Goal: Task Accomplishment & Management: Use online tool/utility

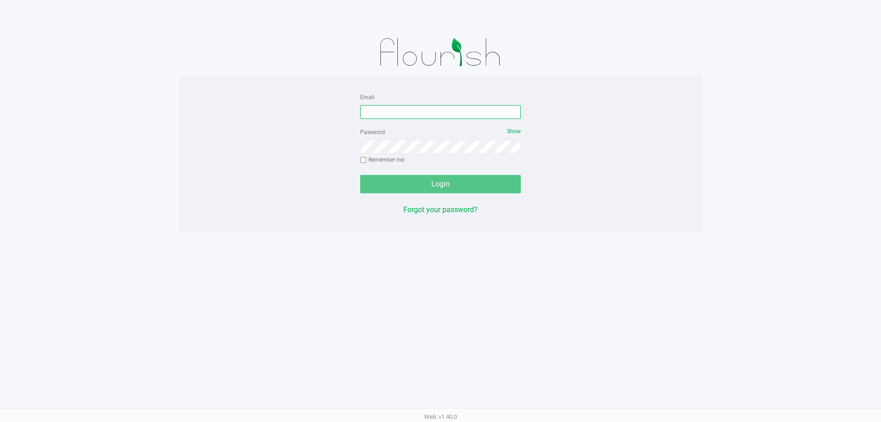
click at [376, 112] on input "Email" at bounding box center [440, 112] width 161 height 14
type input "[EMAIL_ADDRESS][DOMAIN_NAME]"
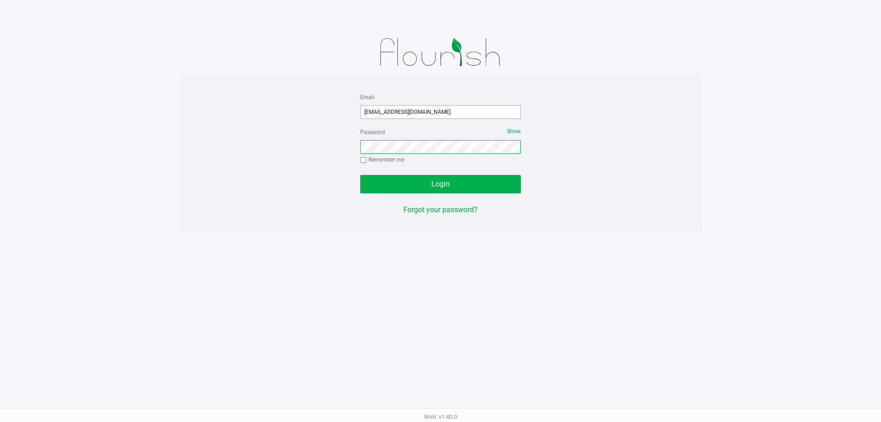
click at [360, 175] on button "Login" at bounding box center [440, 184] width 161 height 18
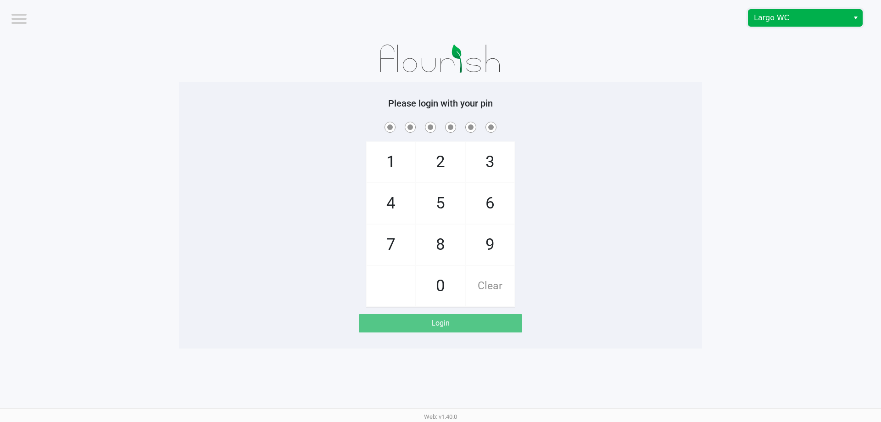
click at [800, 14] on span "Largo WC" at bounding box center [798, 17] width 89 height 11
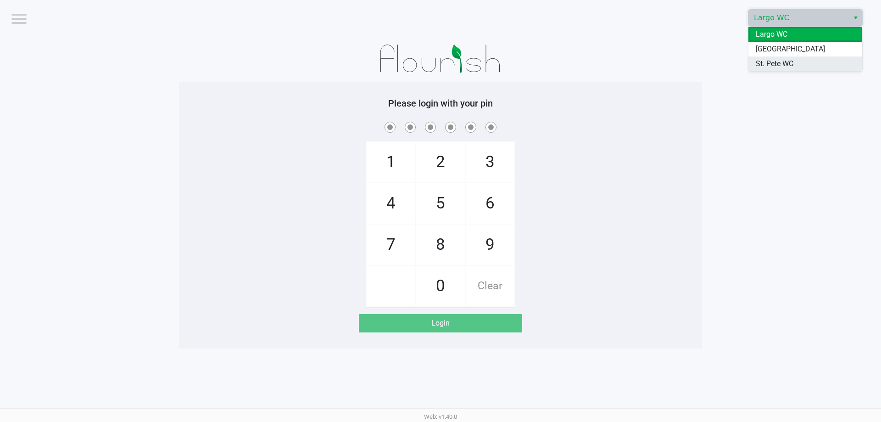
click at [775, 66] on span "St. Pete WC" at bounding box center [775, 63] width 38 height 11
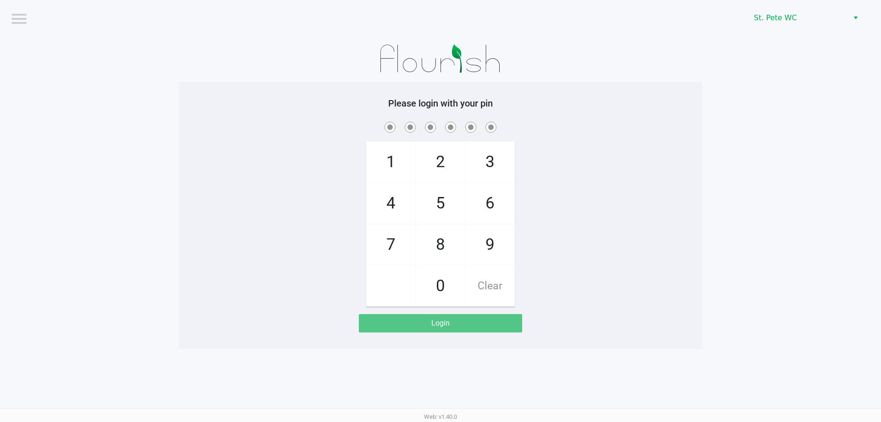
click at [773, 66] on app-pos-login-wrapper "Logout St. [PERSON_NAME] WC Please login with your pin 1 4 7 2 5 8 0 3 6 9 Clea…" at bounding box center [440, 174] width 881 height 348
checkbox input "true"
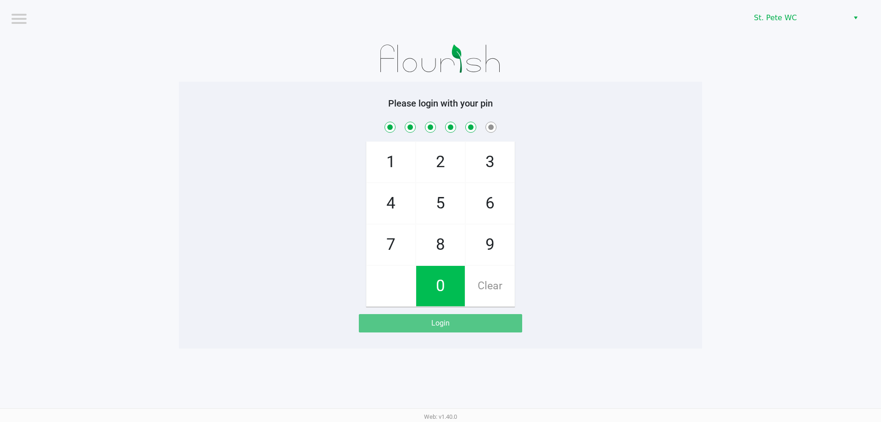
checkbox input "true"
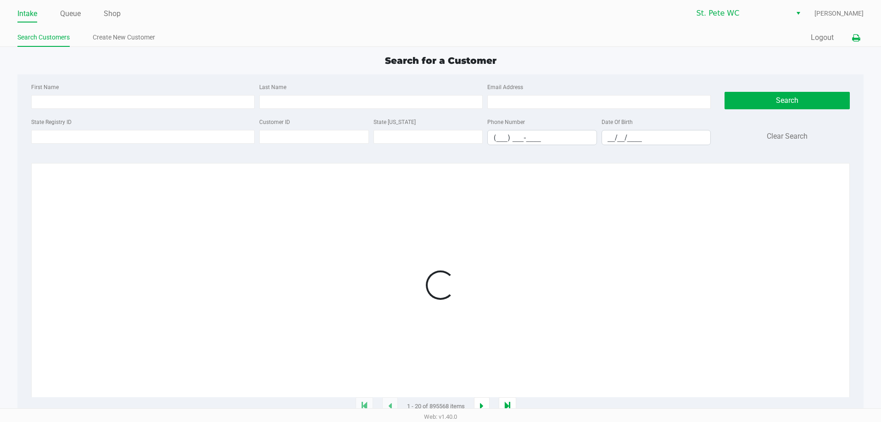
click at [854, 44] on button at bounding box center [856, 37] width 15 height 17
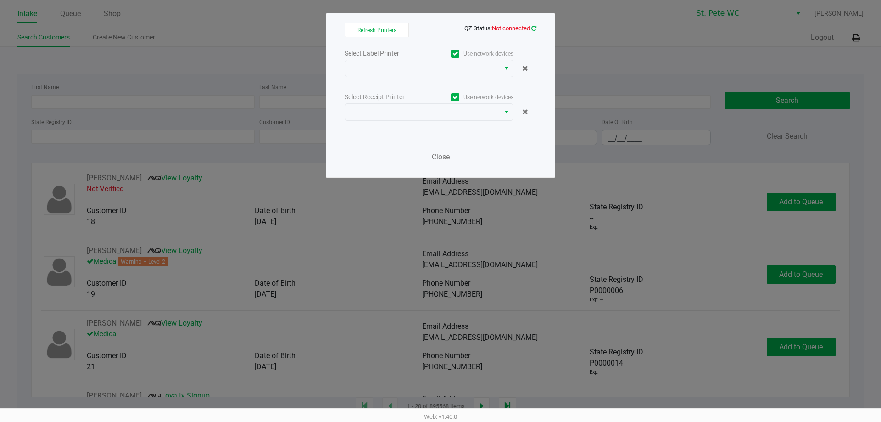
click at [532, 28] on icon at bounding box center [533, 28] width 5 height 6
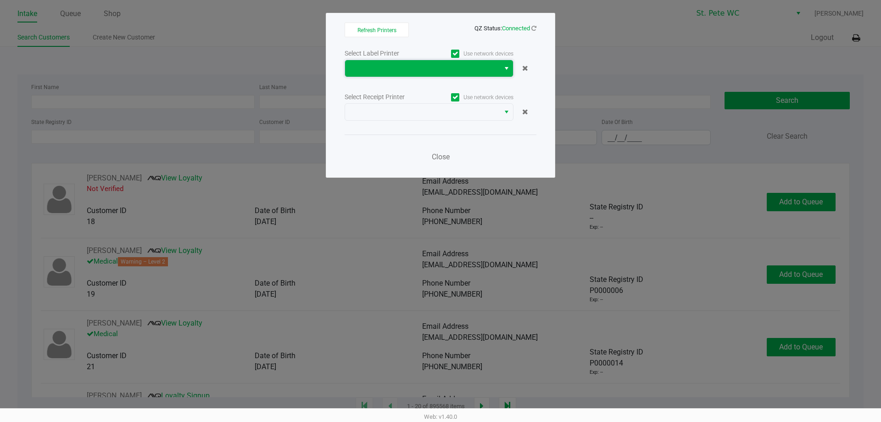
click at [462, 66] on span at bounding box center [423, 68] width 144 height 11
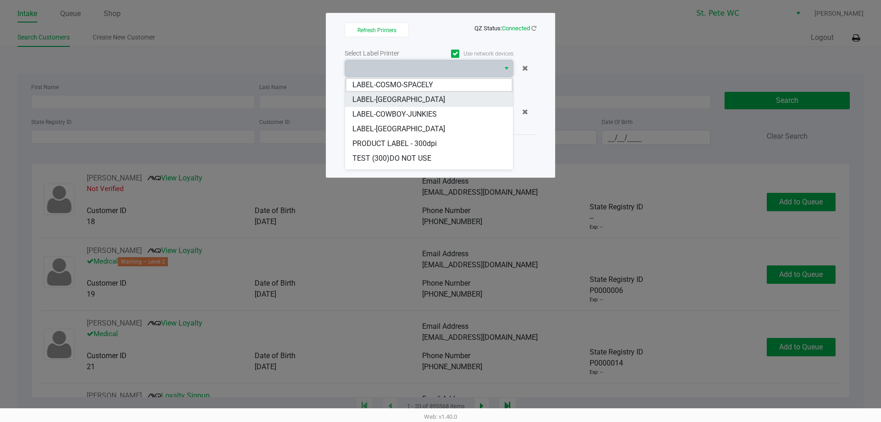
click at [439, 96] on li "LABEL-[GEOGRAPHIC_DATA]" at bounding box center [429, 99] width 168 height 15
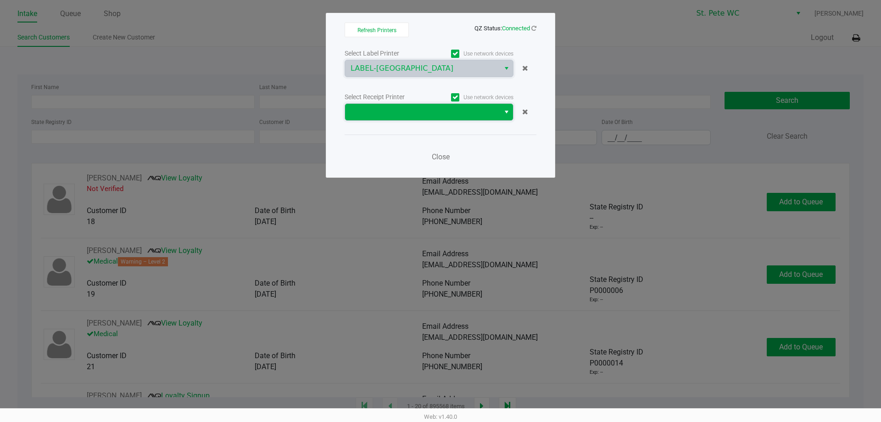
click at [435, 116] on span at bounding box center [423, 111] width 144 height 11
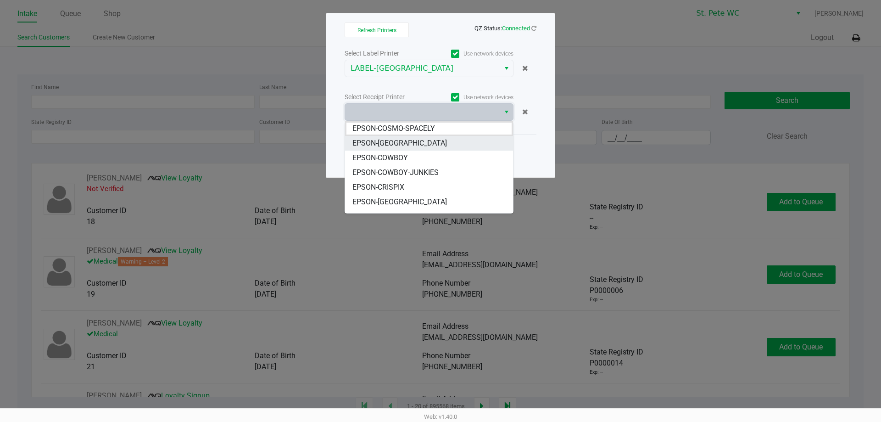
click at [426, 146] on li "EPSON-[GEOGRAPHIC_DATA]" at bounding box center [429, 143] width 168 height 15
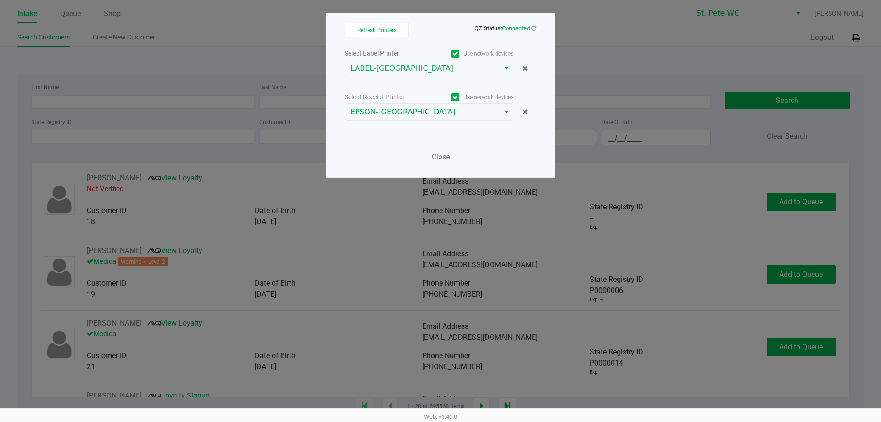
click at [426, 146] on div "Close" at bounding box center [441, 151] width 192 height 34
click at [445, 157] on span "Close" at bounding box center [441, 156] width 18 height 9
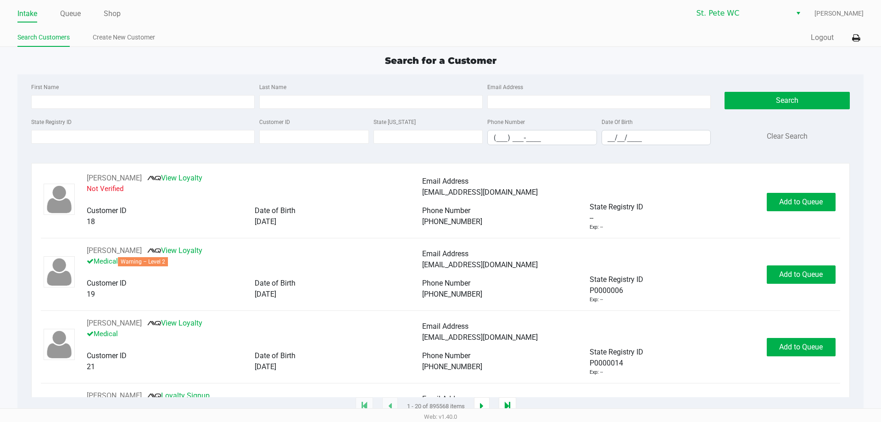
click at [103, 13] on ul "Intake Queue Shop" at bounding box center [228, 14] width 423 height 16
click at [106, 14] on link "Shop" at bounding box center [112, 13] width 17 height 13
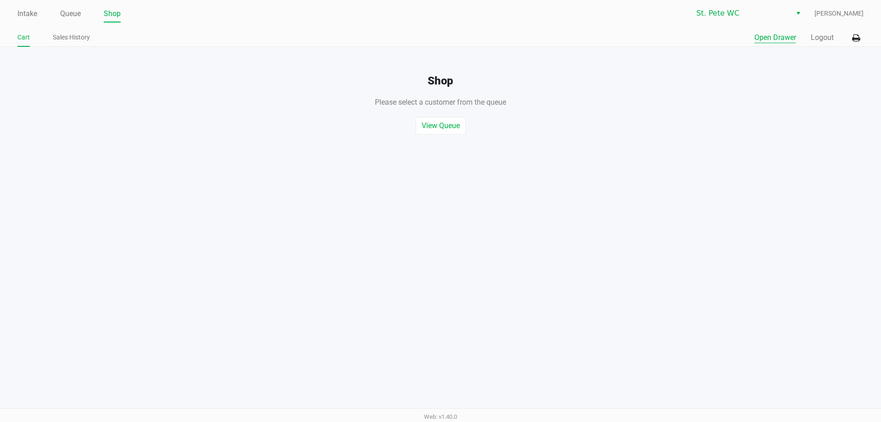
click at [782, 37] on button "Open Drawer" at bounding box center [775, 37] width 42 height 11
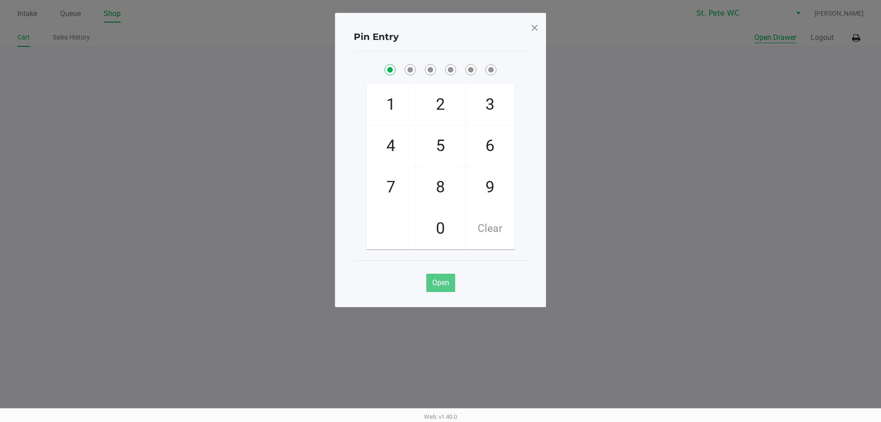
checkbox input "true"
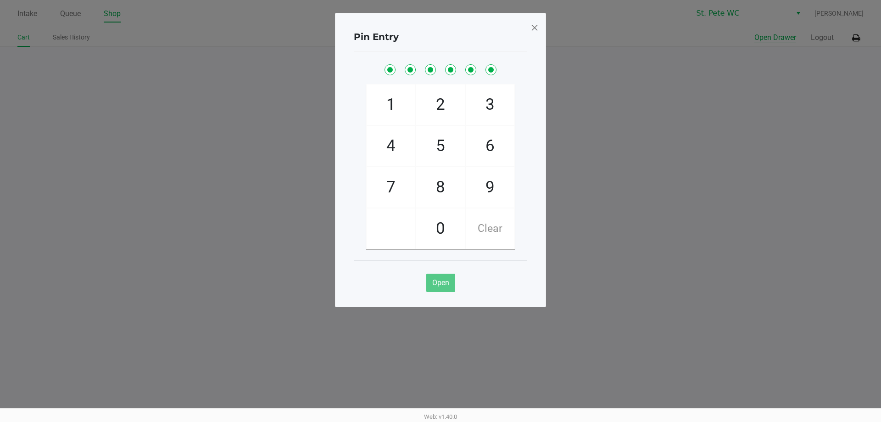
checkbox input "true"
click at [754, 32] on button "Open Drawer" at bounding box center [775, 37] width 42 height 11
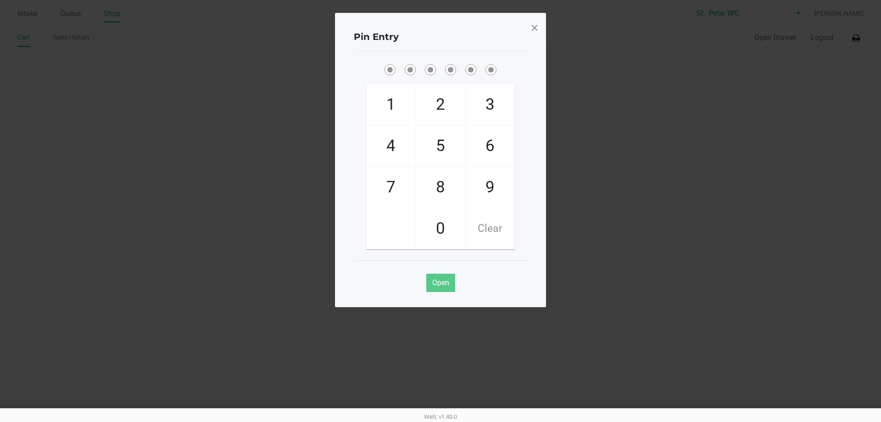
click at [540, 30] on div "Pin Entry 1 4 7 2 5 8 0 3 6 9 Clear Open" at bounding box center [440, 160] width 211 height 294
click at [532, 27] on span at bounding box center [535, 27] width 8 height 15
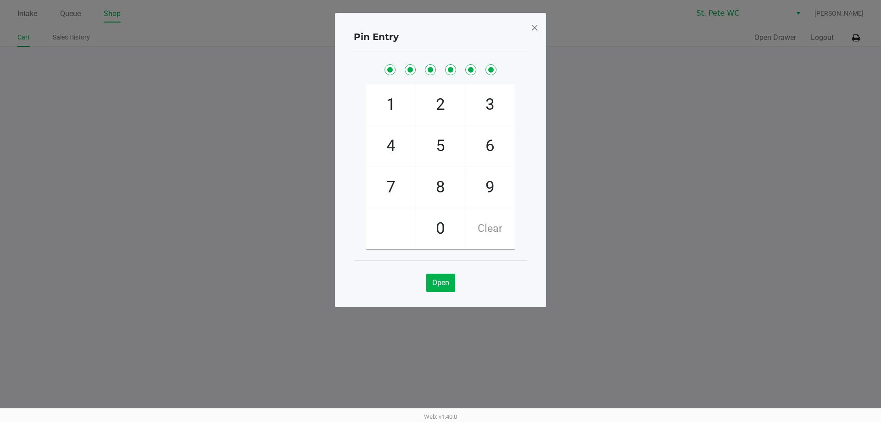
click at [532, 27] on div "Pin Entry 1 4 7 2 5 8 0 3 6 9 Clear Open" at bounding box center [440, 137] width 211 height 294
click at [535, 33] on span at bounding box center [535, 27] width 8 height 15
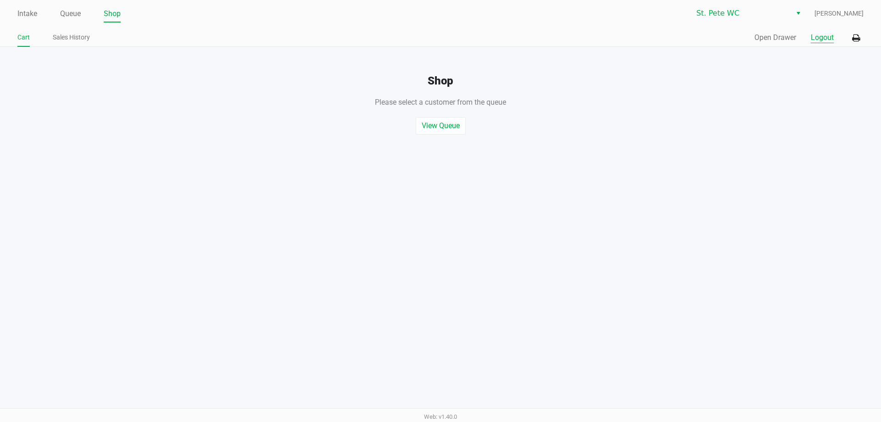
click at [818, 40] on button "Logout" at bounding box center [822, 37] width 23 height 11
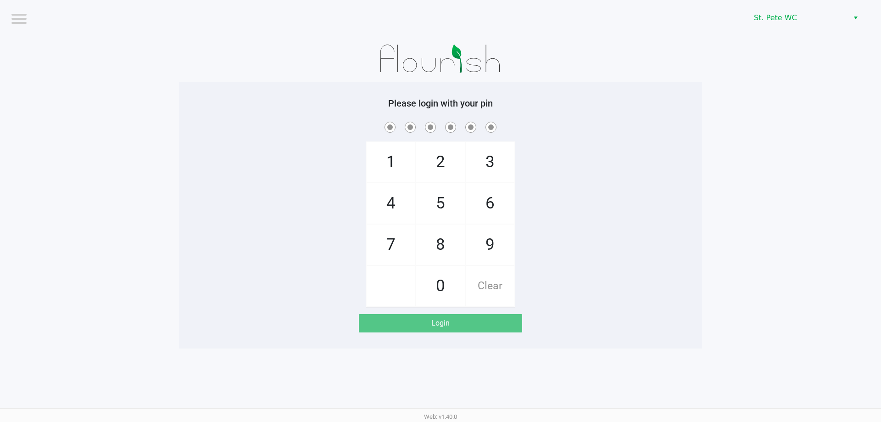
click at [719, 227] on app-pos-login-wrapper "Logout St. [PERSON_NAME] WC Please login with your pin 1 4 7 2 5 8 0 3 6 9 Clea…" at bounding box center [440, 174] width 881 height 348
click at [328, 78] on div at bounding box center [440, 59] width 523 height 46
